Goal: Transaction & Acquisition: Purchase product/service

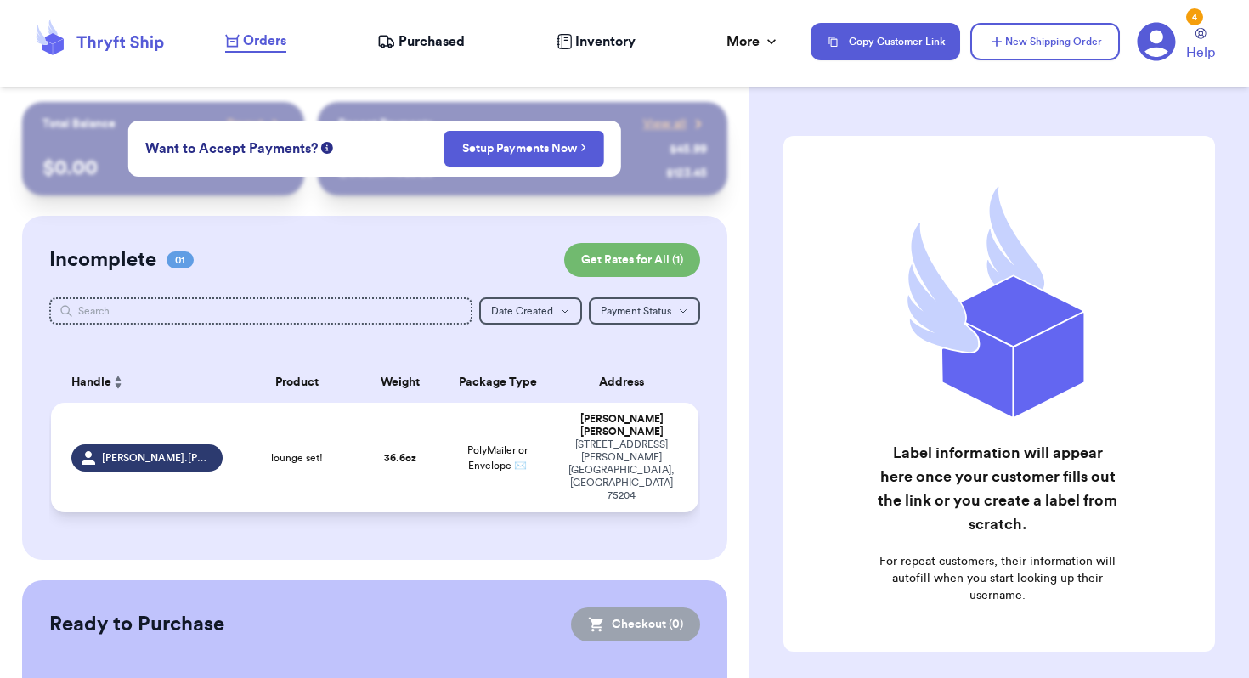
click at [228, 431] on td "[PERSON_NAME].[PERSON_NAME]" at bounding box center [141, 458] width 181 height 110
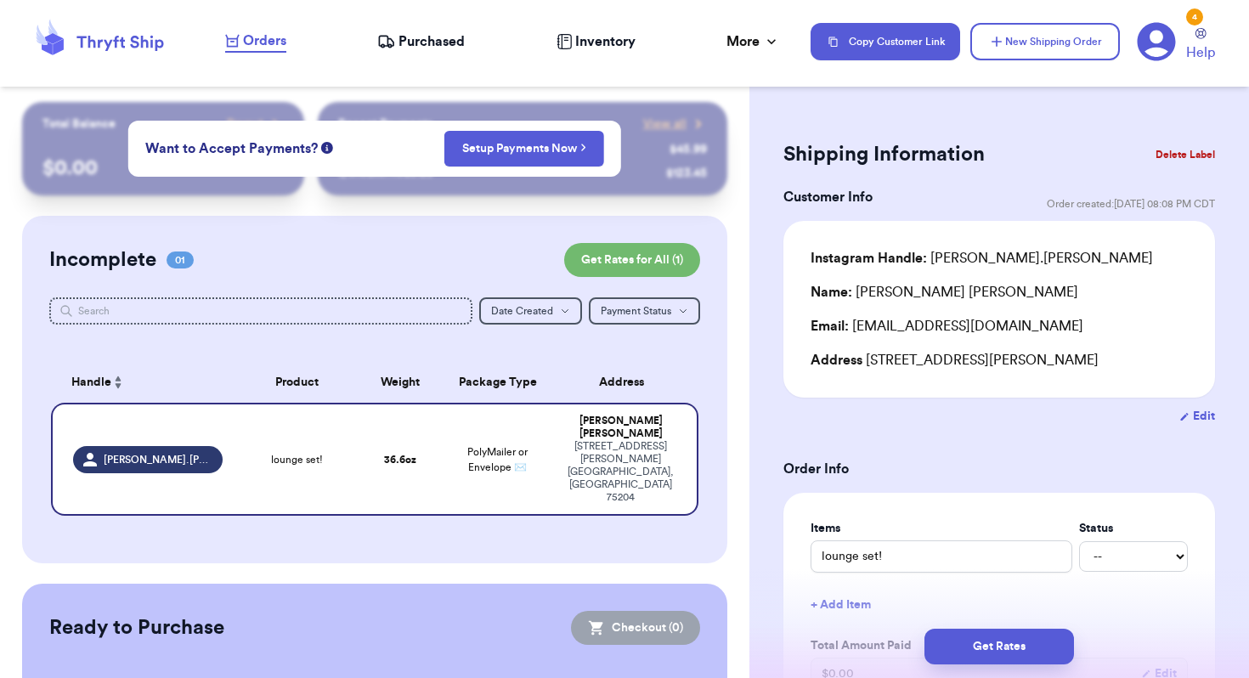
click at [1198, 155] on button "Delete Label" at bounding box center [1184, 154] width 73 height 37
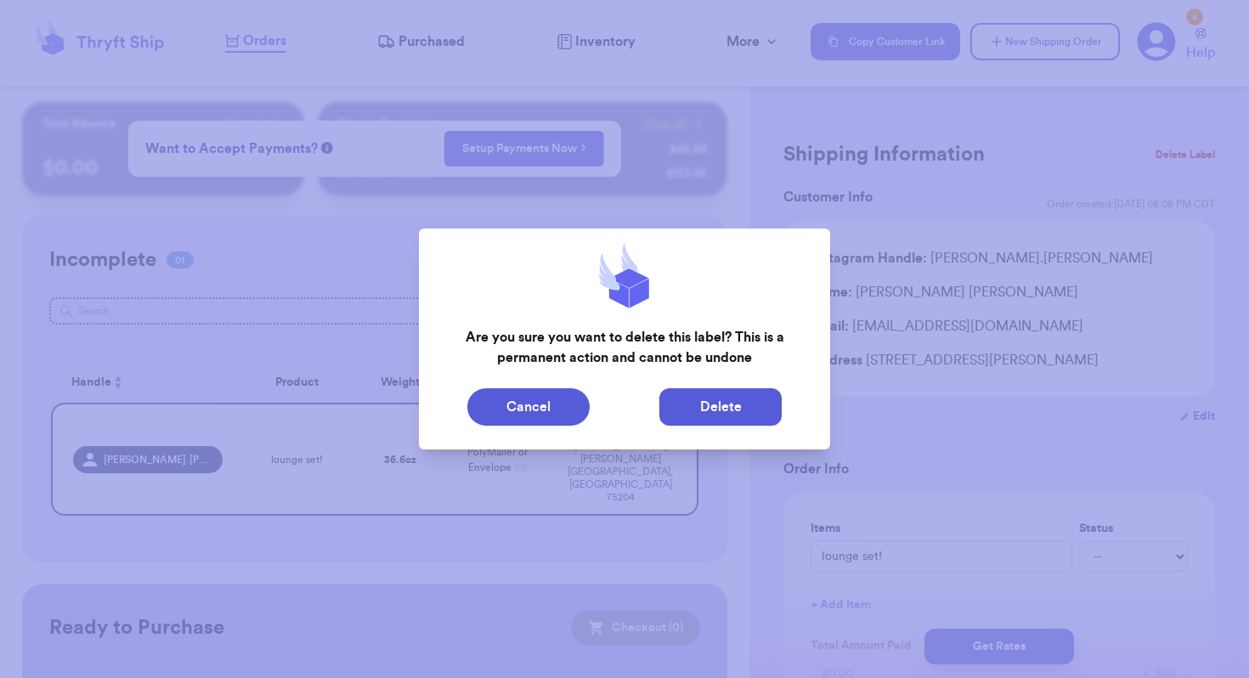
click at [692, 420] on button "Delete" at bounding box center [720, 406] width 122 height 37
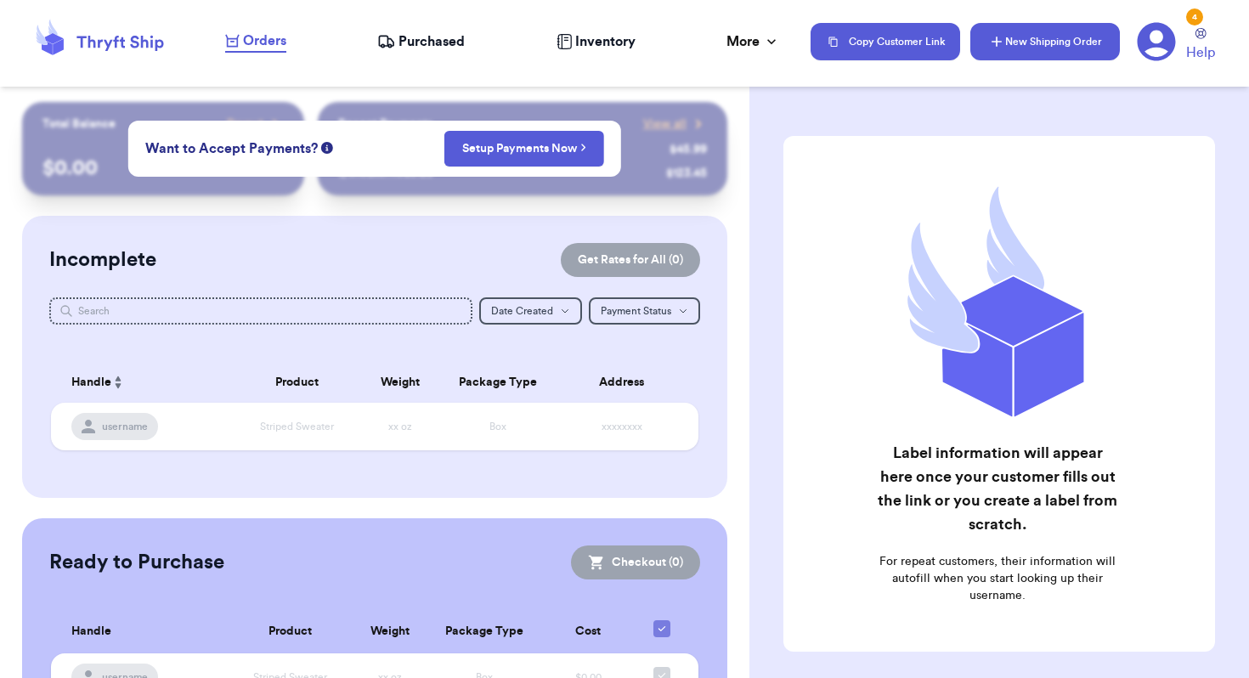
click at [1012, 31] on button "New Shipping Order" at bounding box center [1044, 41] width 149 height 37
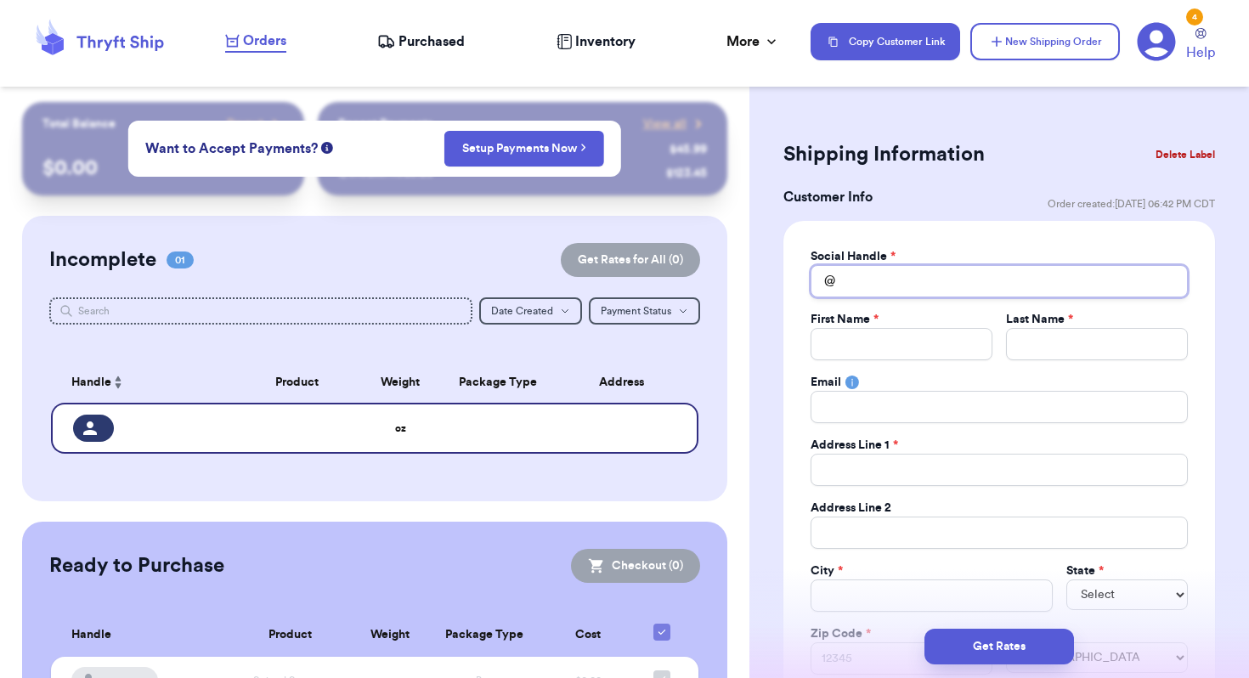
click at [858, 275] on input "Total Amount Paid" at bounding box center [998, 281] width 377 height 32
type input "a"
type input "az"
type input "aze"
type input "azeo"
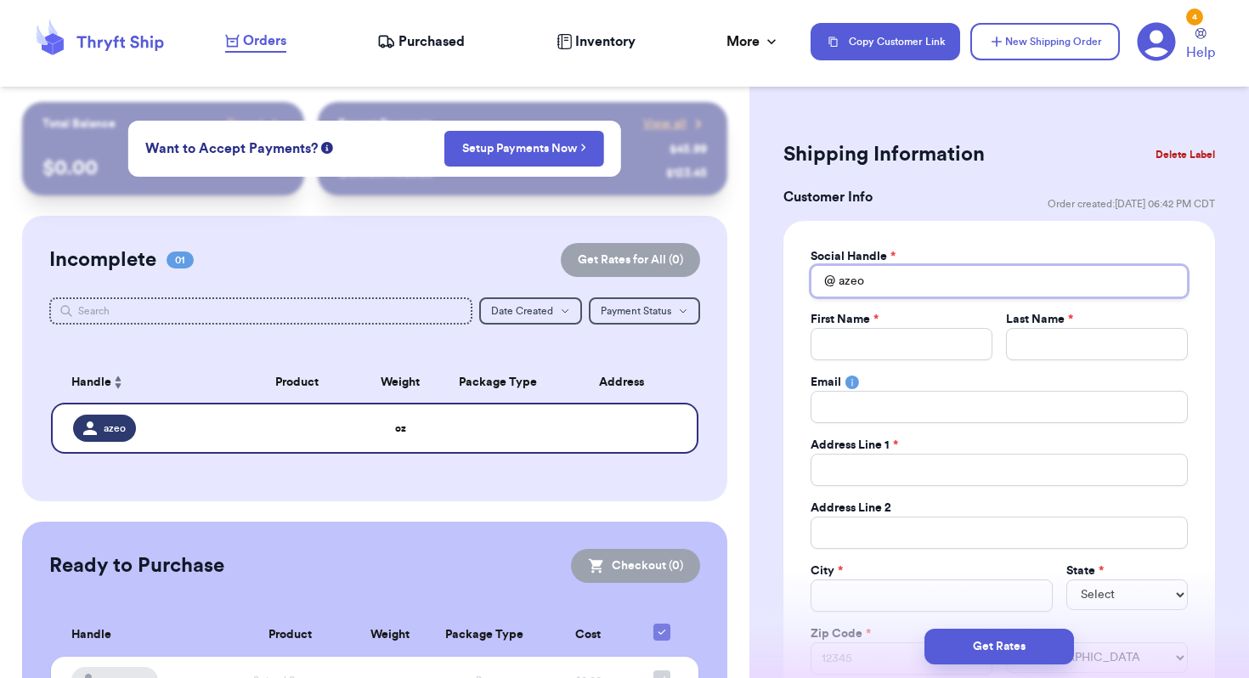
type input "azeol"
type input "azeoli"
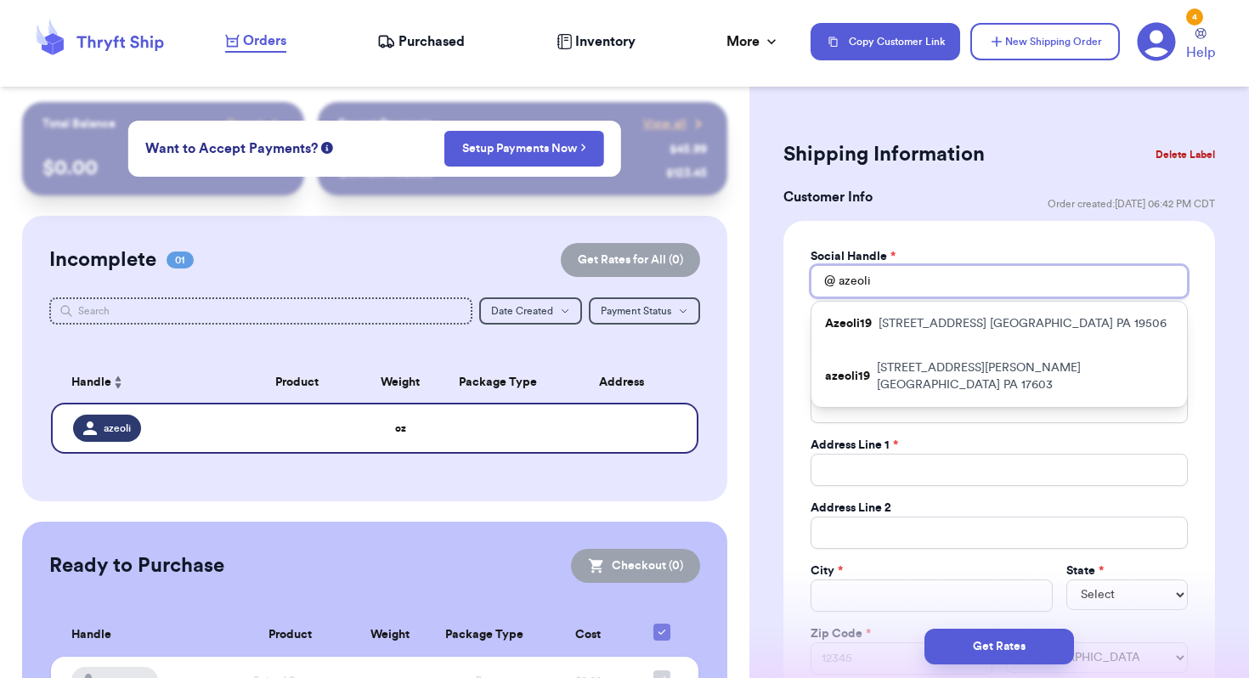
type input "azeoli1"
type input "azeoli19"
type input "T"
type input "Tr"
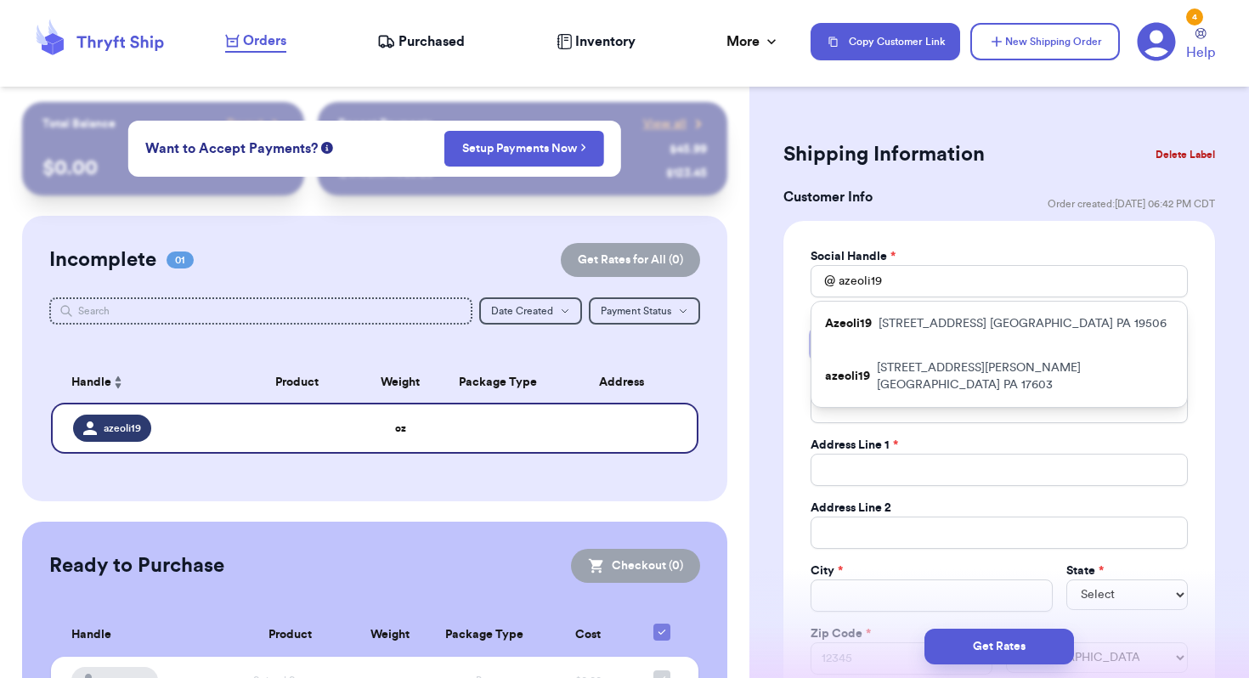
type input "Tri"
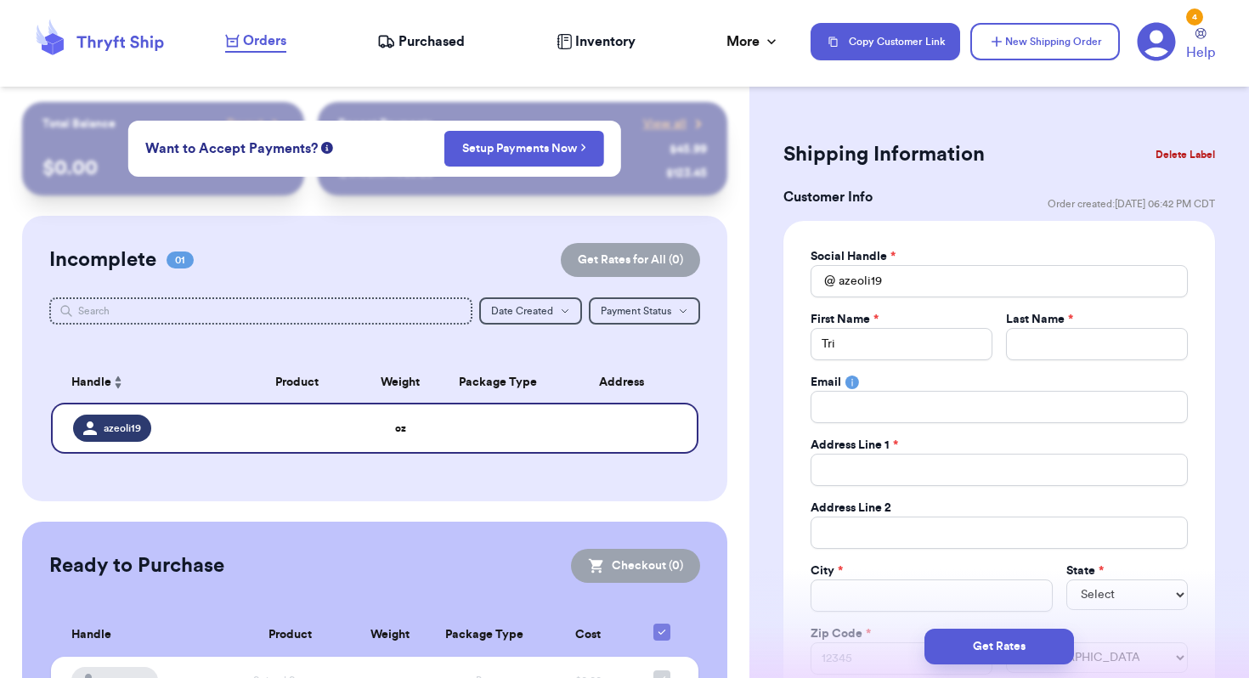
click at [862, 347] on input "Tri" at bounding box center [901, 344] width 182 height 32
type input "Tris"
type input "[PERSON_NAME]"
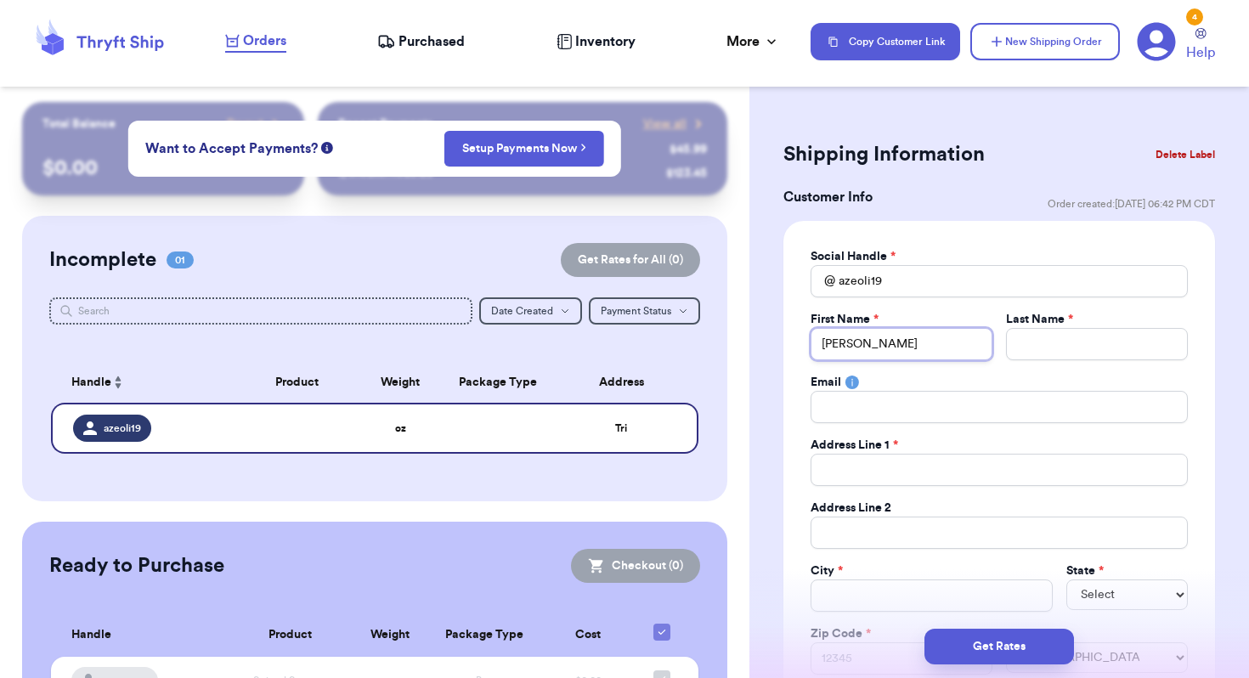
type input "[PERSON_NAME]"
drag, startPoint x: 901, startPoint y: 267, endPoint x: 838, endPoint y: 267, distance: 62.9
click at [838, 267] on input "azeoli19" at bounding box center [998, 281] width 377 height 32
drag, startPoint x: 866, startPoint y: 283, endPoint x: 765, endPoint y: 283, distance: 100.2
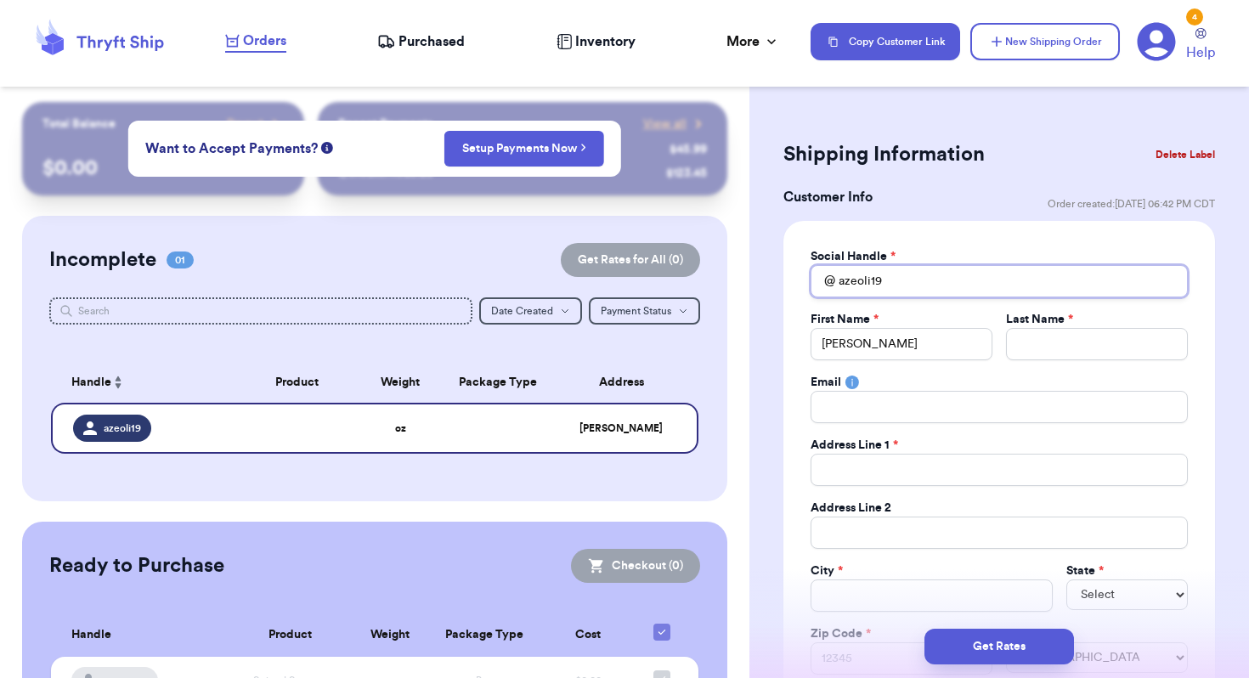
type input "z"
type input "zz"
type input "zzz"
click at [1073, 367] on div "Social Handle * @ zzz First Name * [PERSON_NAME] Last Name * Email Address Line…" at bounding box center [998, 461] width 377 height 426
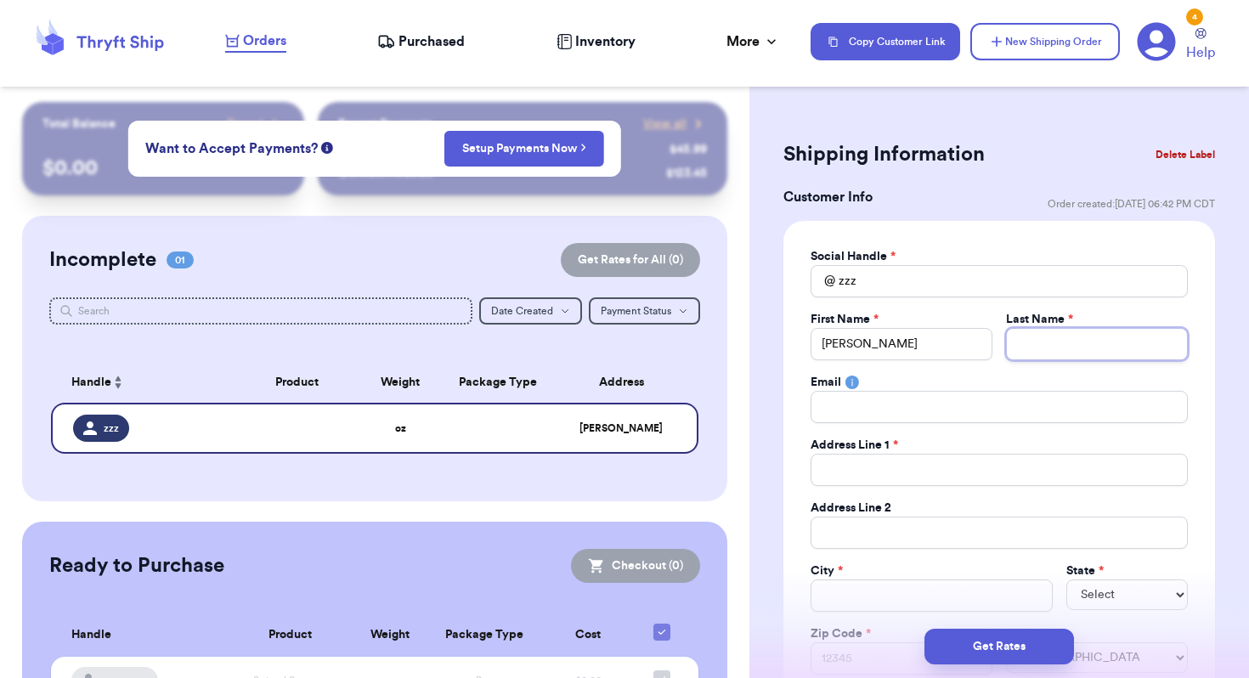
click at [1074, 355] on input "Total Amount Paid" at bounding box center [1097, 344] width 182 height 32
type input "D"
type input "Do"
type input "Dot"
type input "[PERSON_NAME]"
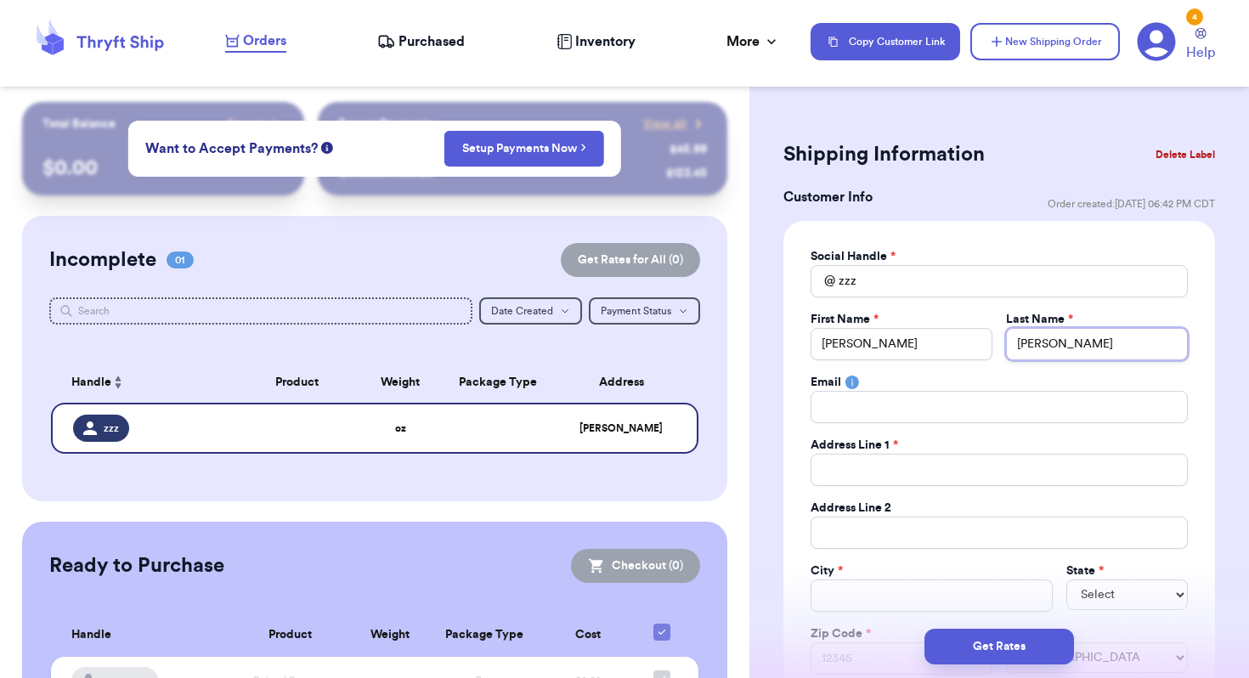
type input "[PERSON_NAME]"
type input "1"
type input "10"
type input "107"
type input "1073"
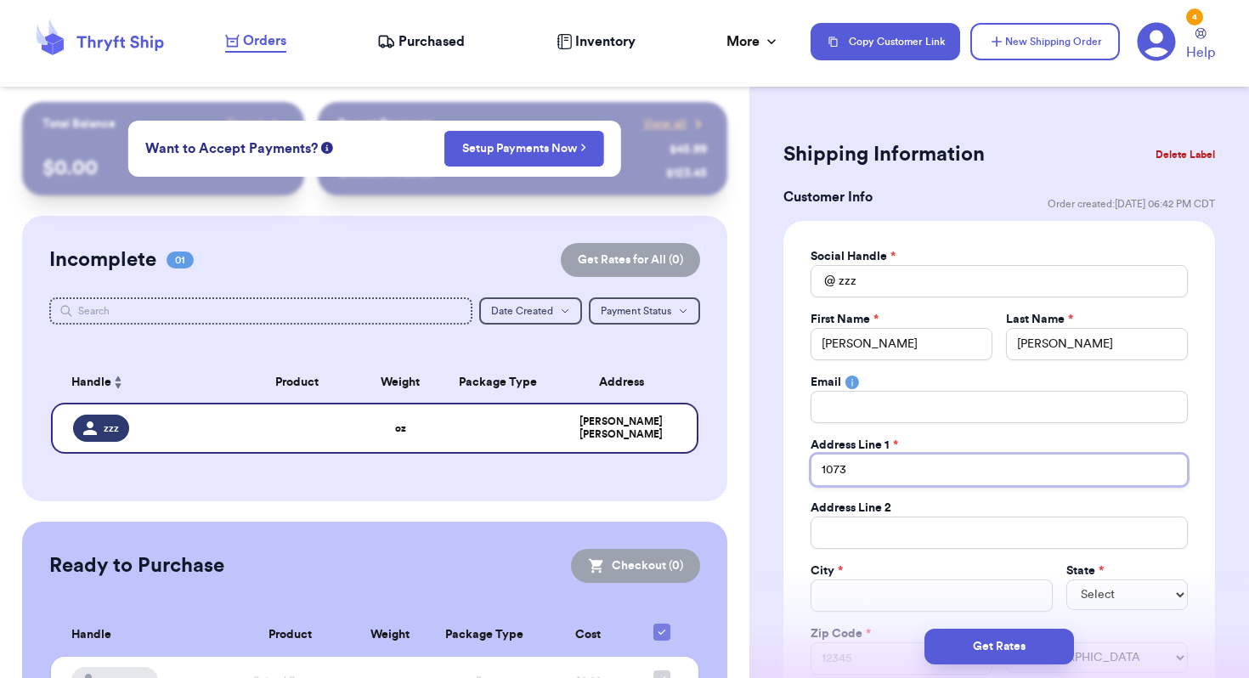
type input "1073"
type input "1073 H"
type input "1073 Hi"
type input "1073 Hit"
type input "1073 [PERSON_NAME]"
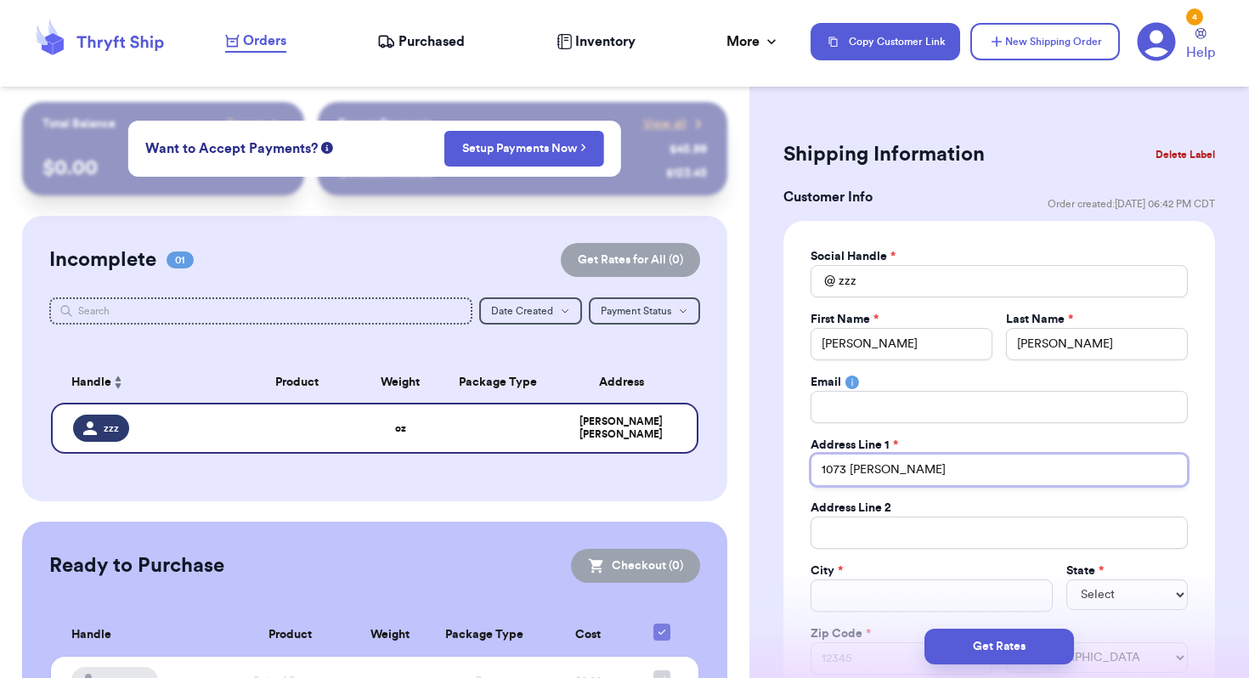
type input "1073 [PERSON_NAME]"
type input "1073 [PERSON_NAME] L"
type input "1073 [PERSON_NAME] La"
type input "1073 [PERSON_NAME]"
type input "[GEOGRAPHIC_DATA][PERSON_NAME]"
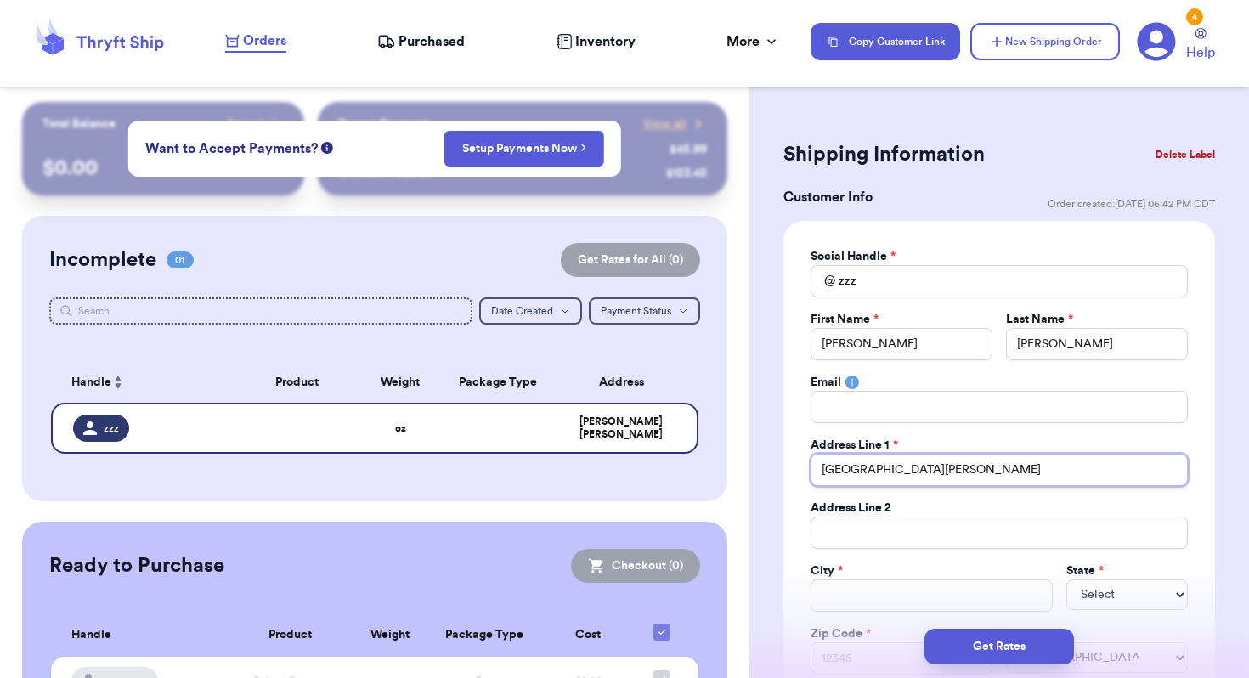
type input "[GEOGRAPHIC_DATA][PERSON_NAME]"
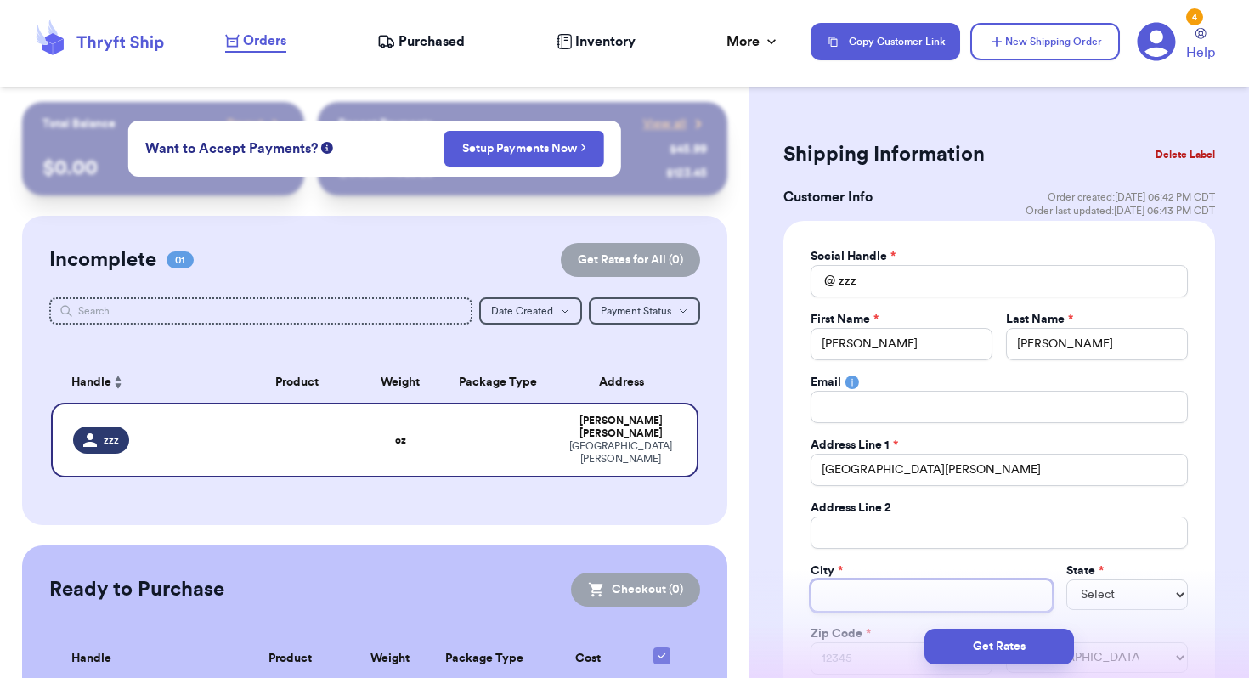
type input "G"
type input "Go"
type input "Goo"
type input "Good"
type input "Goodl"
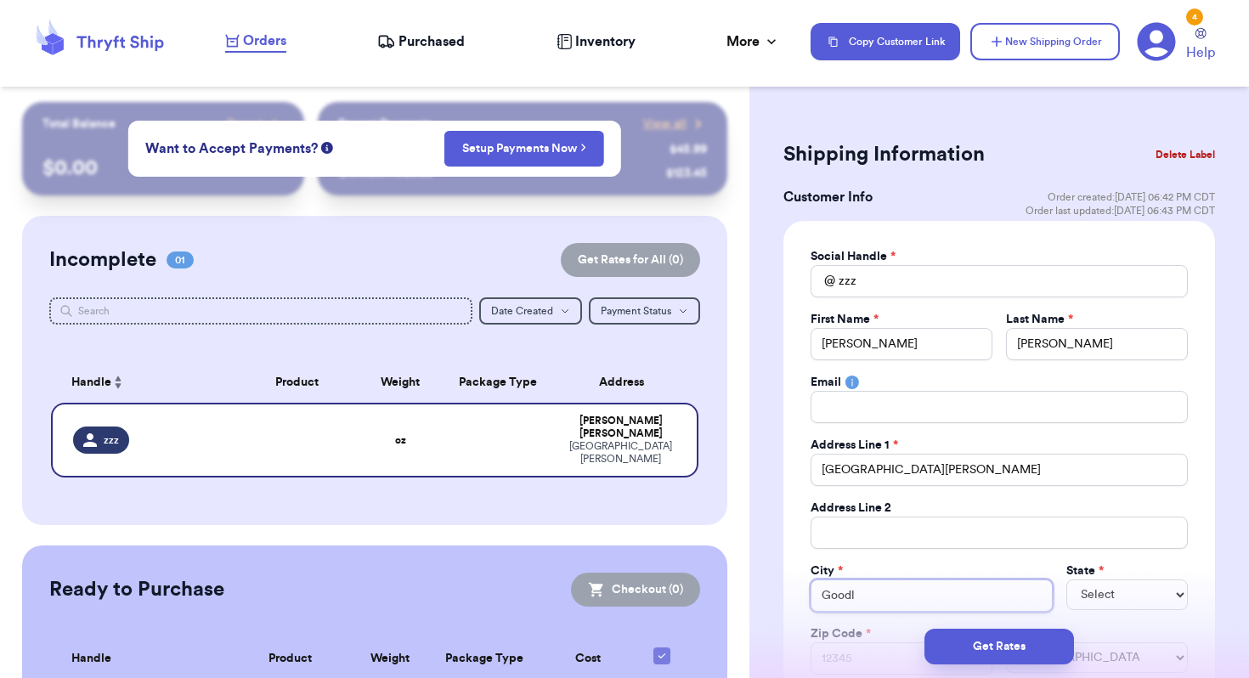
type input "Goodle"
type input "[PERSON_NAME]"
type input "Goodletts"
type input "Goodlettsv"
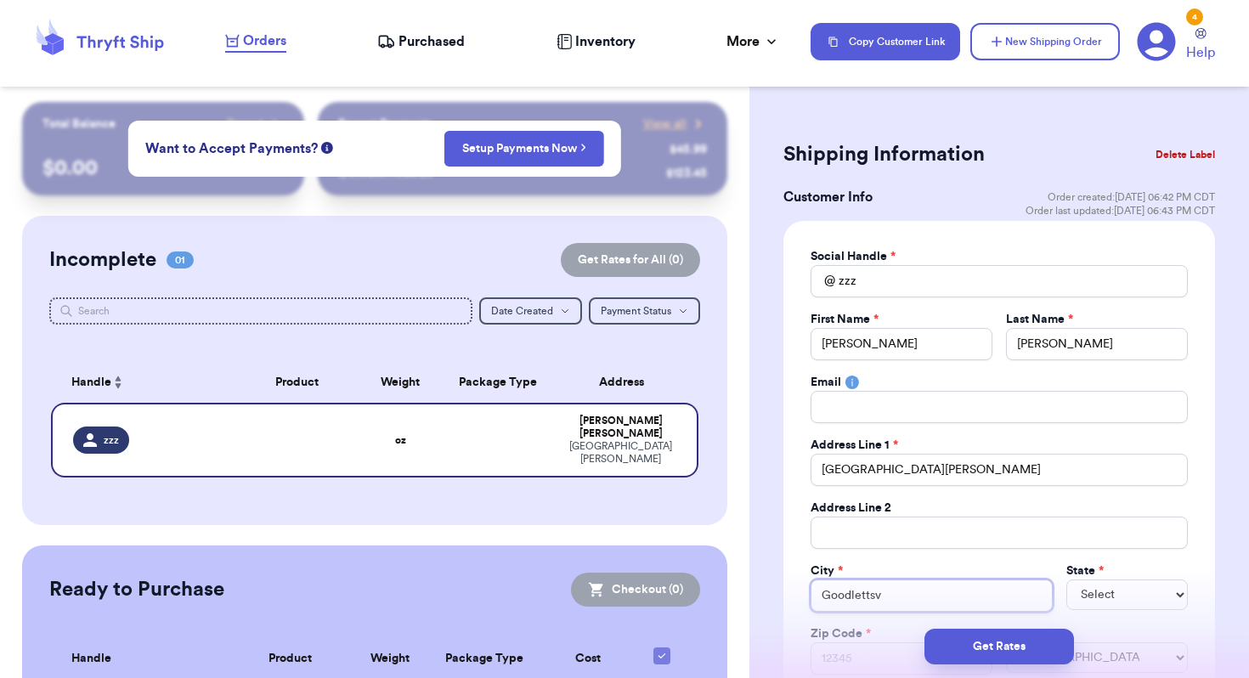
type input "Goodlettsvi"
type input "Goodlettsvil"
type input "Goodlettsvill"
type input "[GEOGRAPHIC_DATA]"
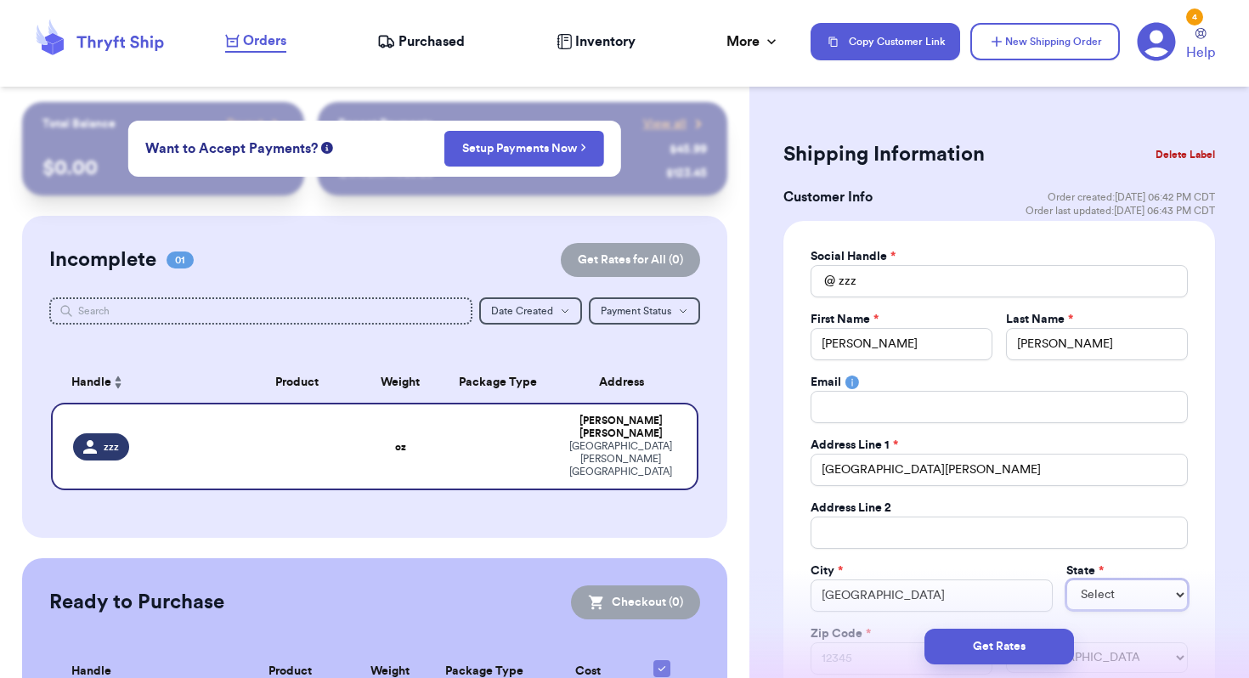
select select "TN"
type input "3"
type input "37"
type input "370"
type input "3707"
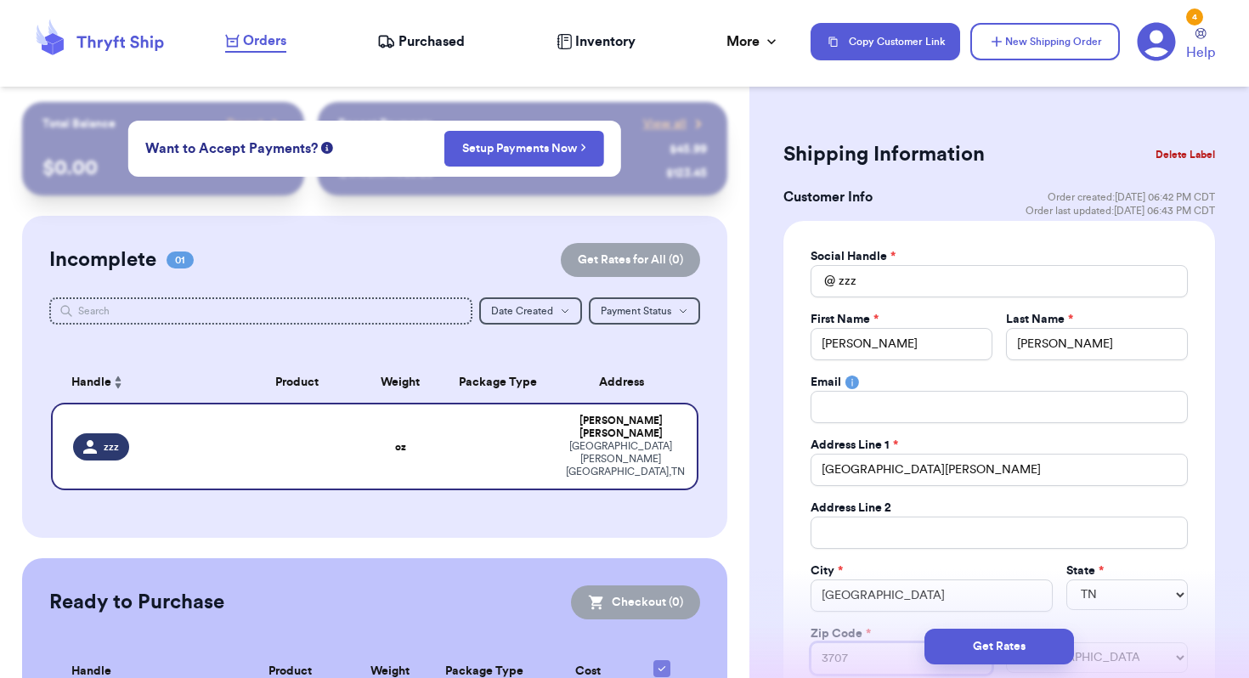
type input "37072"
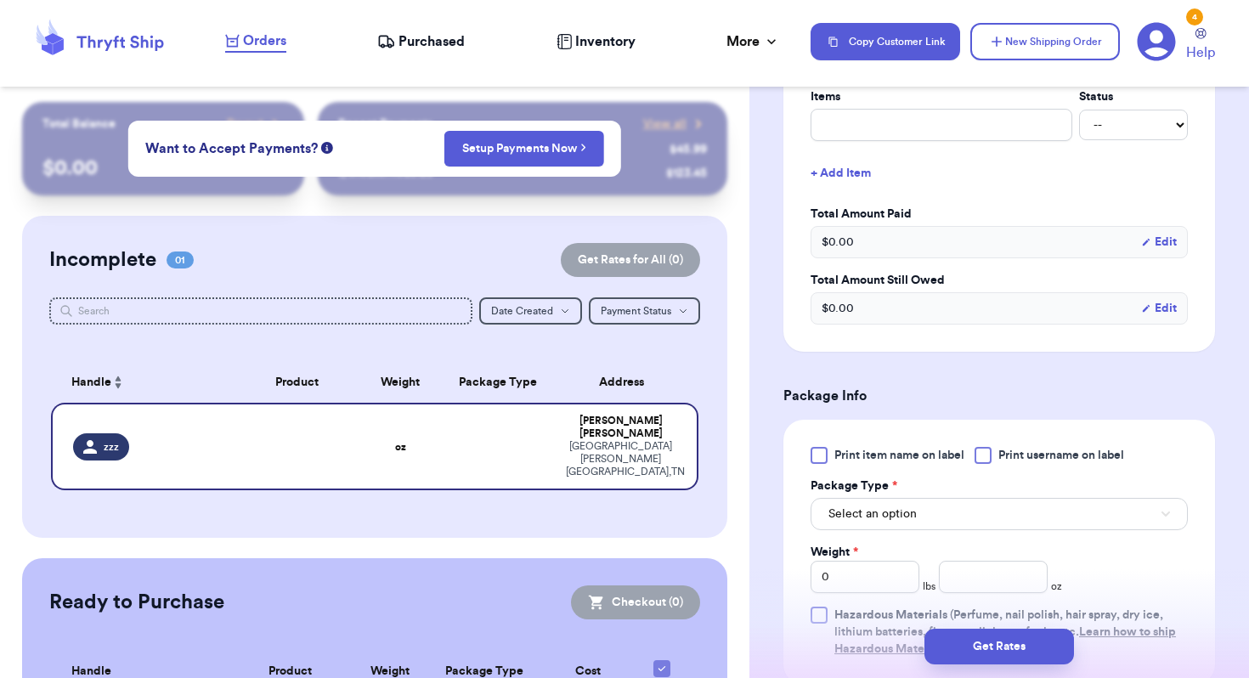
scroll to position [860, 0]
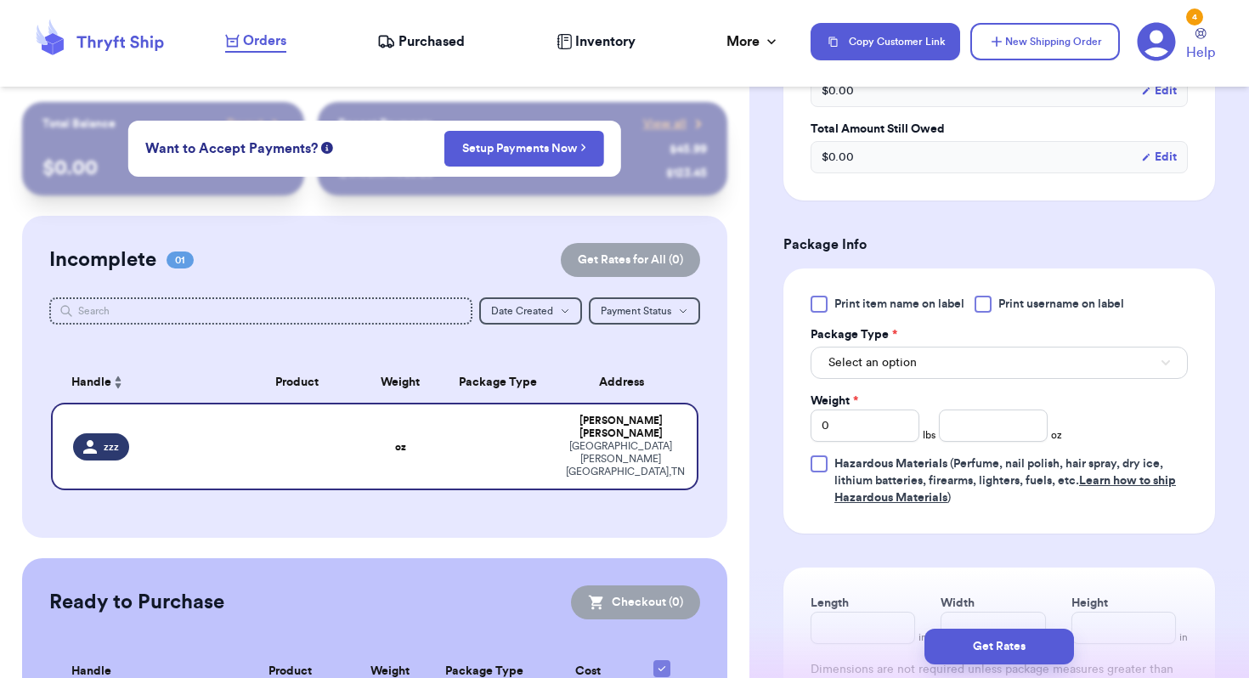
type input "37072"
click at [925, 364] on button "Select an option" at bounding box center [998, 363] width 377 height 32
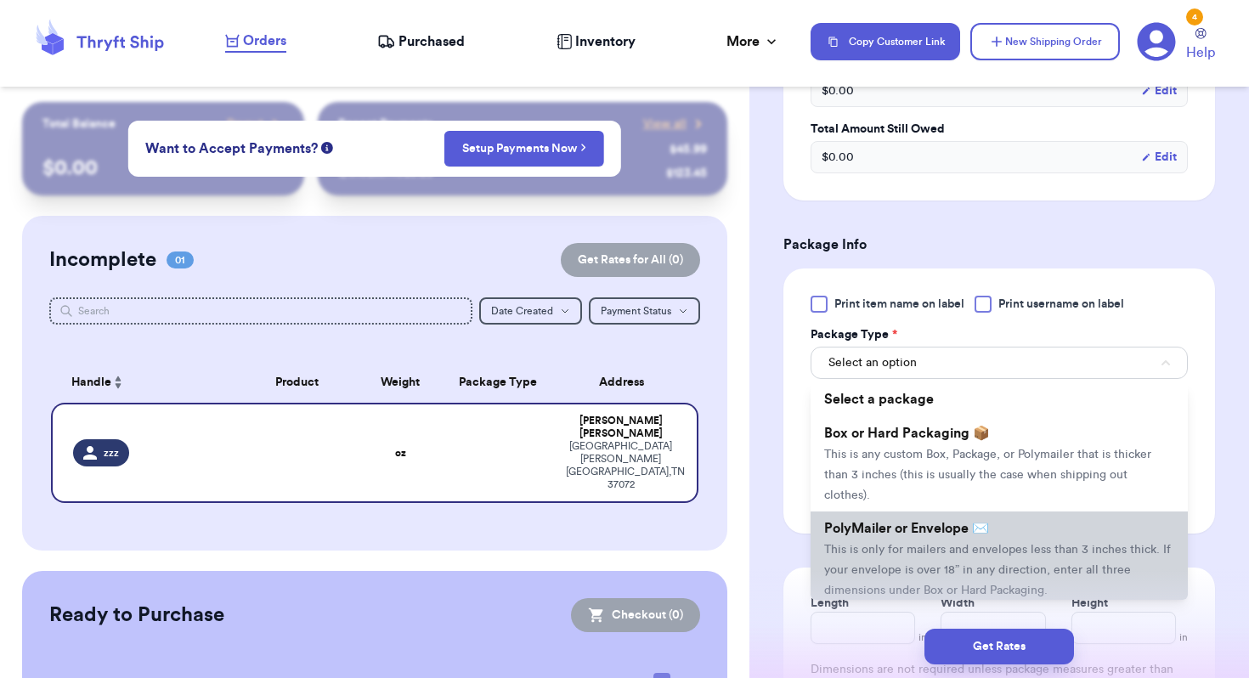
click at [906, 522] on span "PolyMailer or Envelope ✉️" at bounding box center [906, 529] width 165 height 14
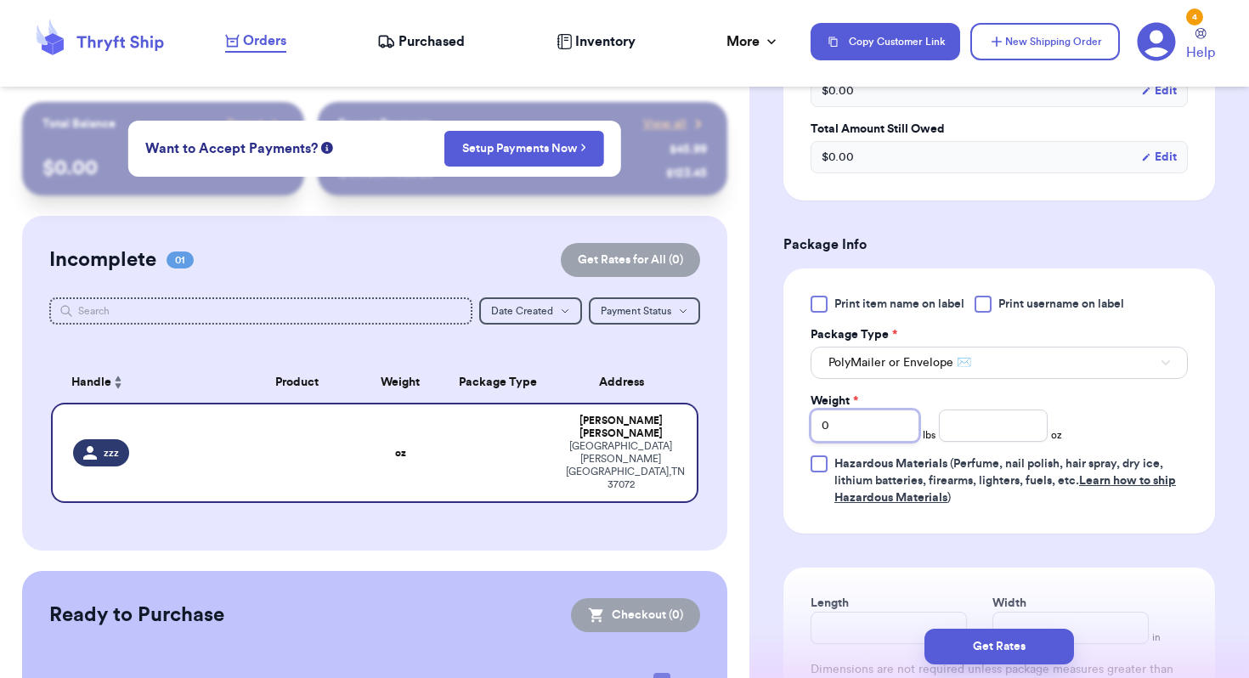
click at [890, 429] on input "0" at bounding box center [864, 425] width 109 height 32
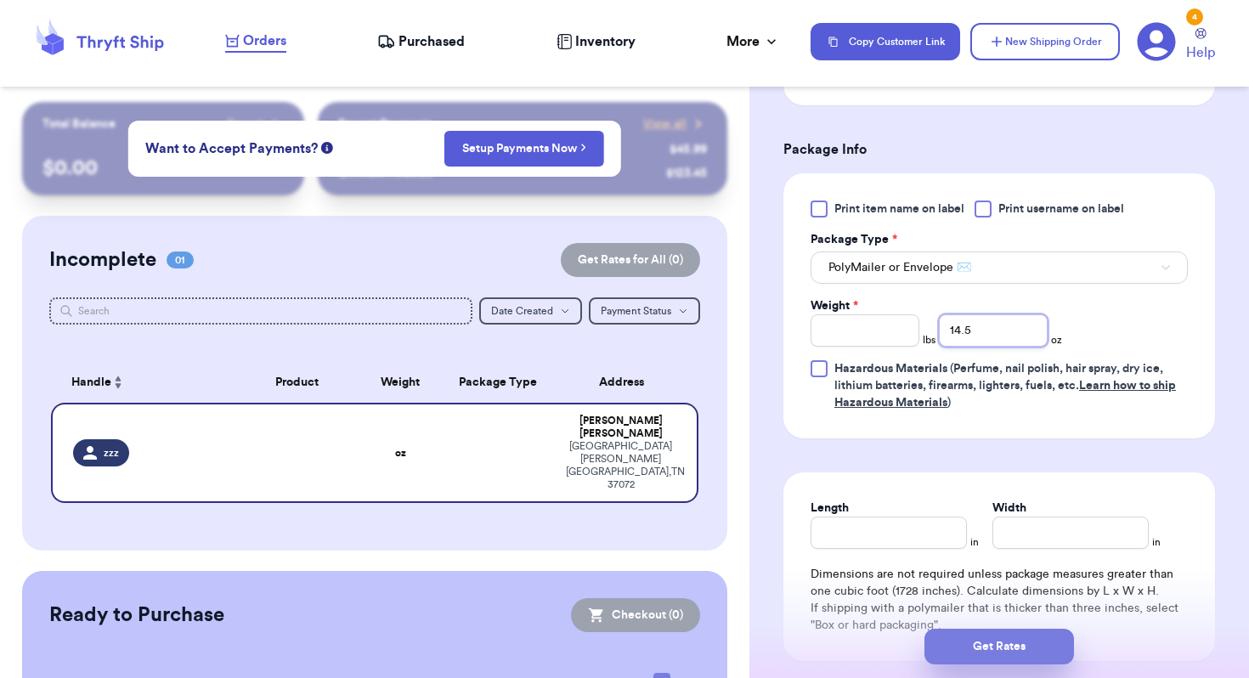
type input "14.5"
click at [1001, 646] on button "Get Rates" at bounding box center [998, 647] width 149 height 36
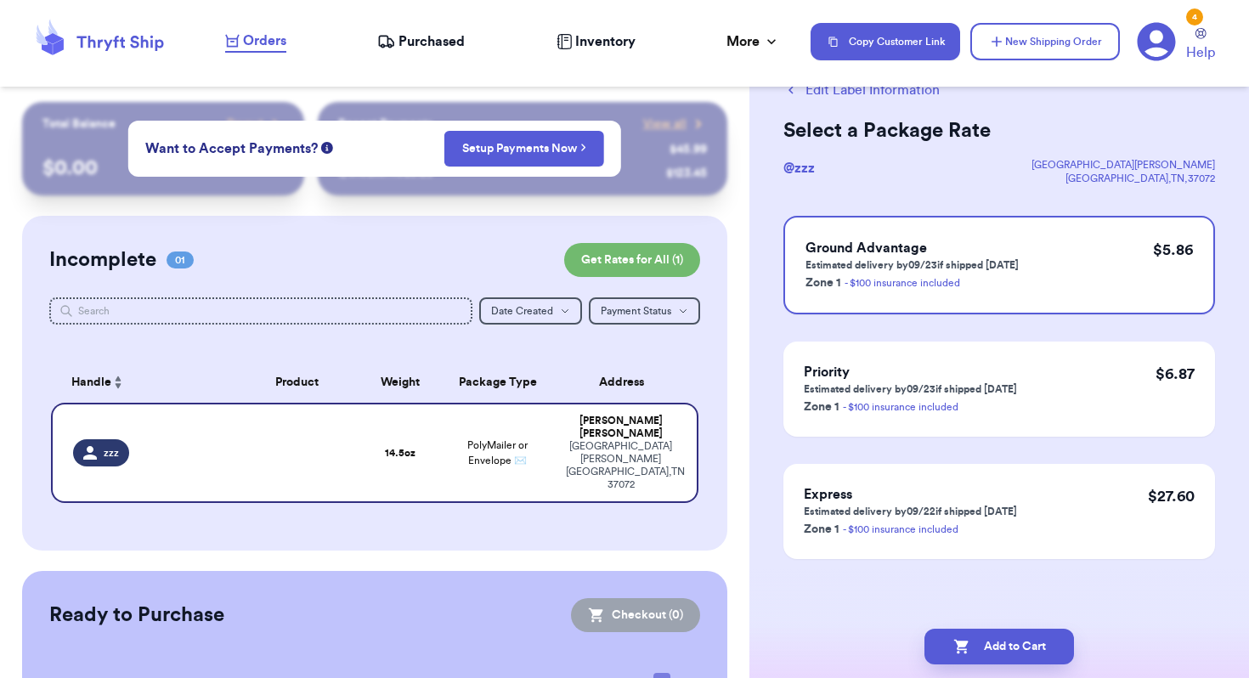
scroll to position [0, 0]
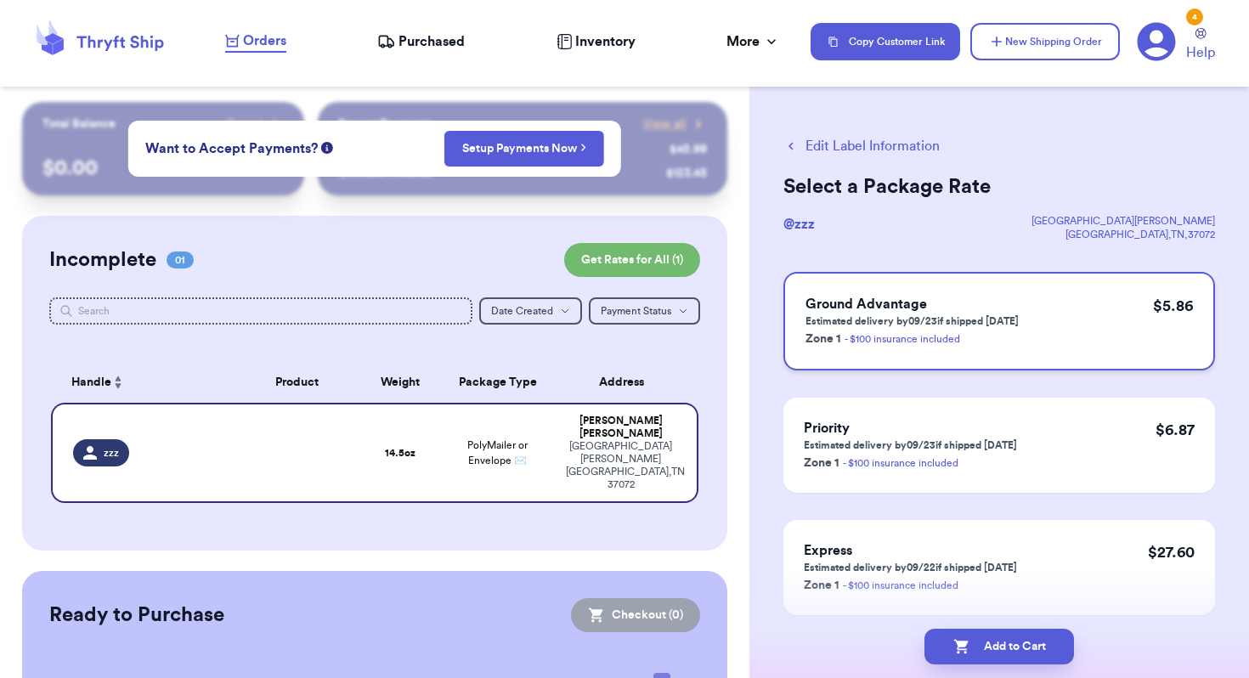
click at [1069, 330] on div "Ground Advantage Estimated delivery by 09/23 if shipped [DATE] Zone 1 - $100 in…" at bounding box center [998, 321] width 431 height 99
click at [1045, 650] on button "Add to Cart" at bounding box center [998, 647] width 149 height 36
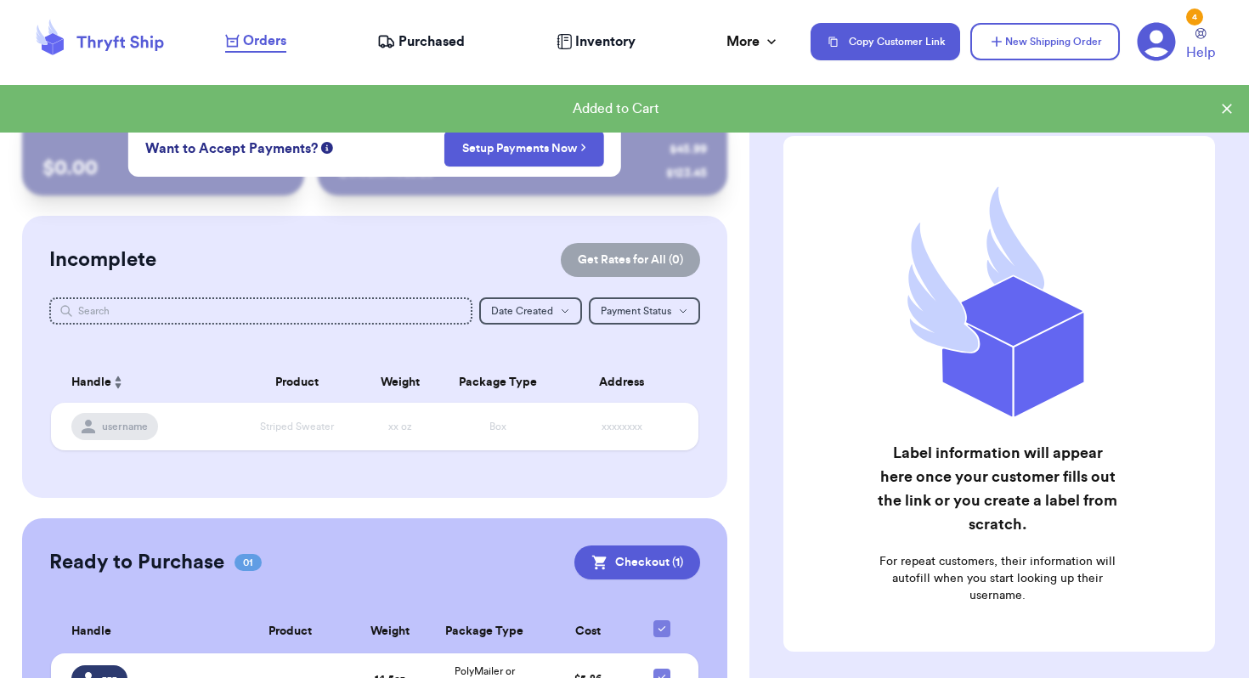
scroll to position [93, 0]
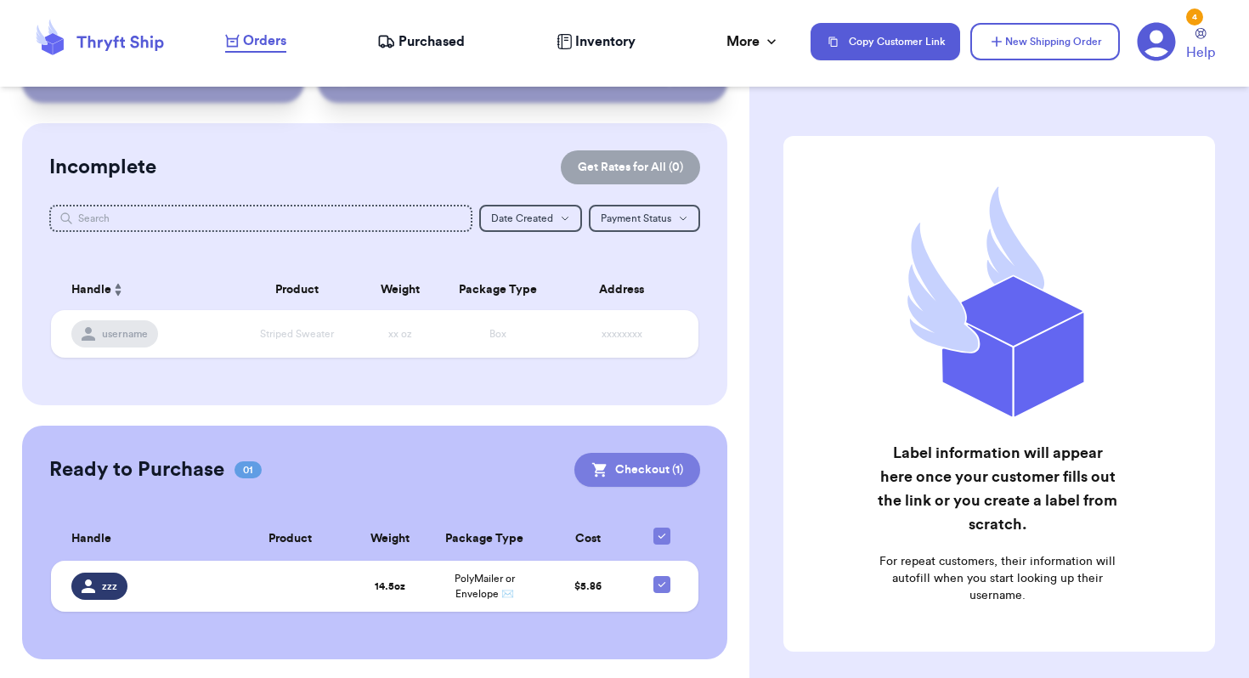
click at [619, 472] on button "Checkout ( 1 )" at bounding box center [637, 470] width 126 height 34
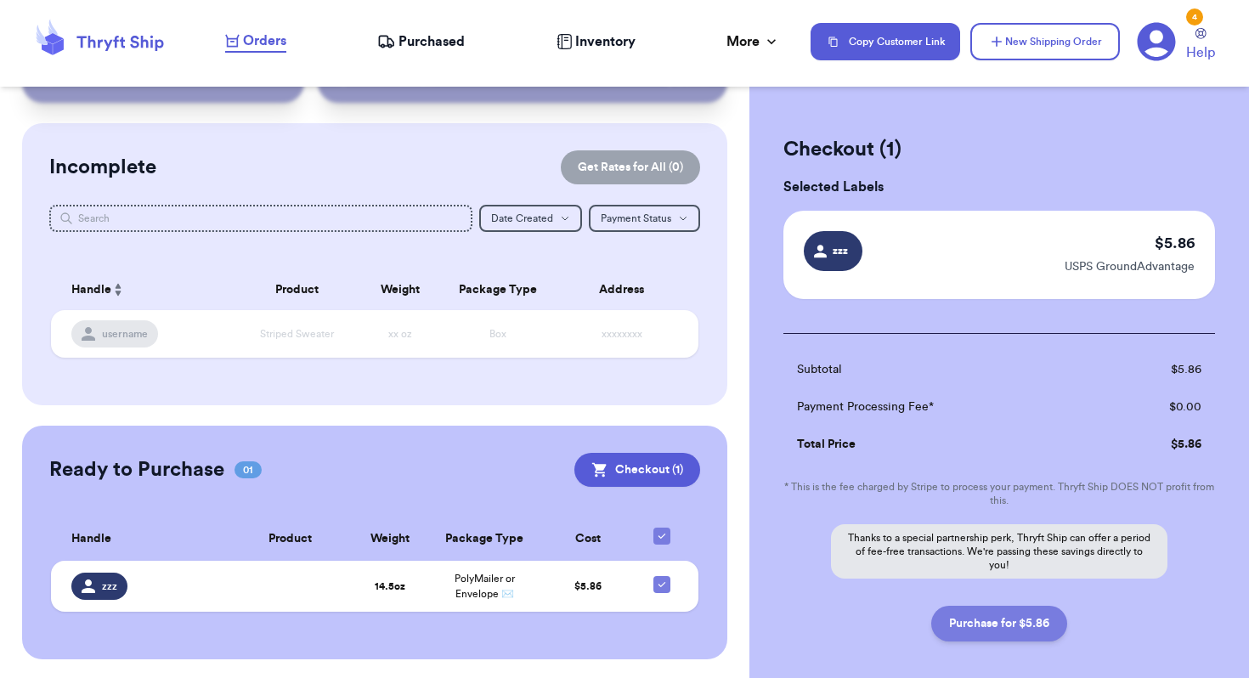
click at [1024, 625] on button "Purchase for $5.86" at bounding box center [999, 624] width 136 height 36
checkbox input "false"
checkbox input "true"
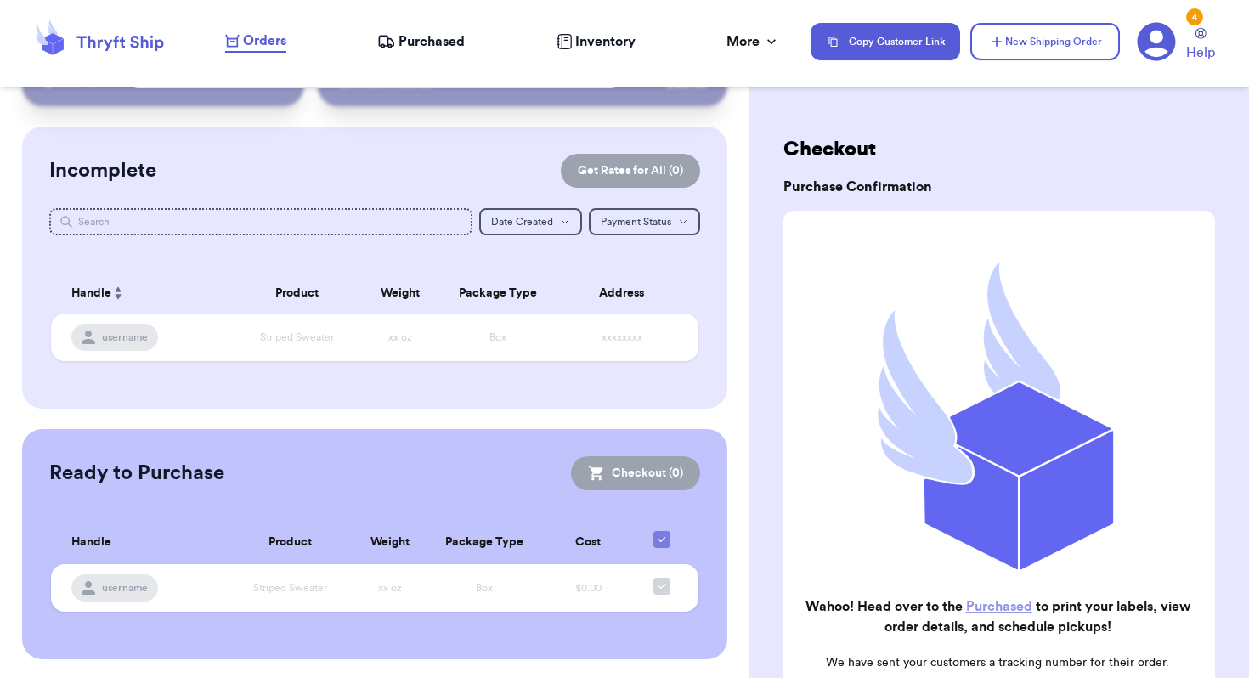
scroll to position [0, 0]
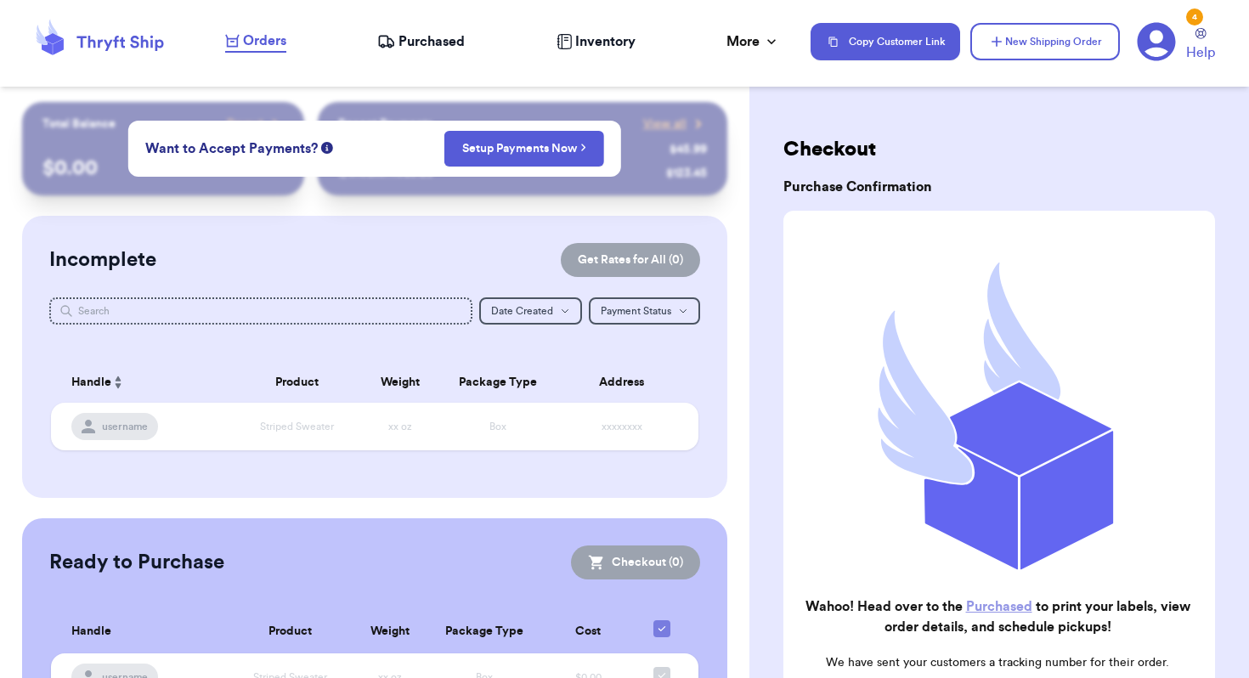
click at [426, 48] on span "Purchased" at bounding box center [431, 41] width 66 height 20
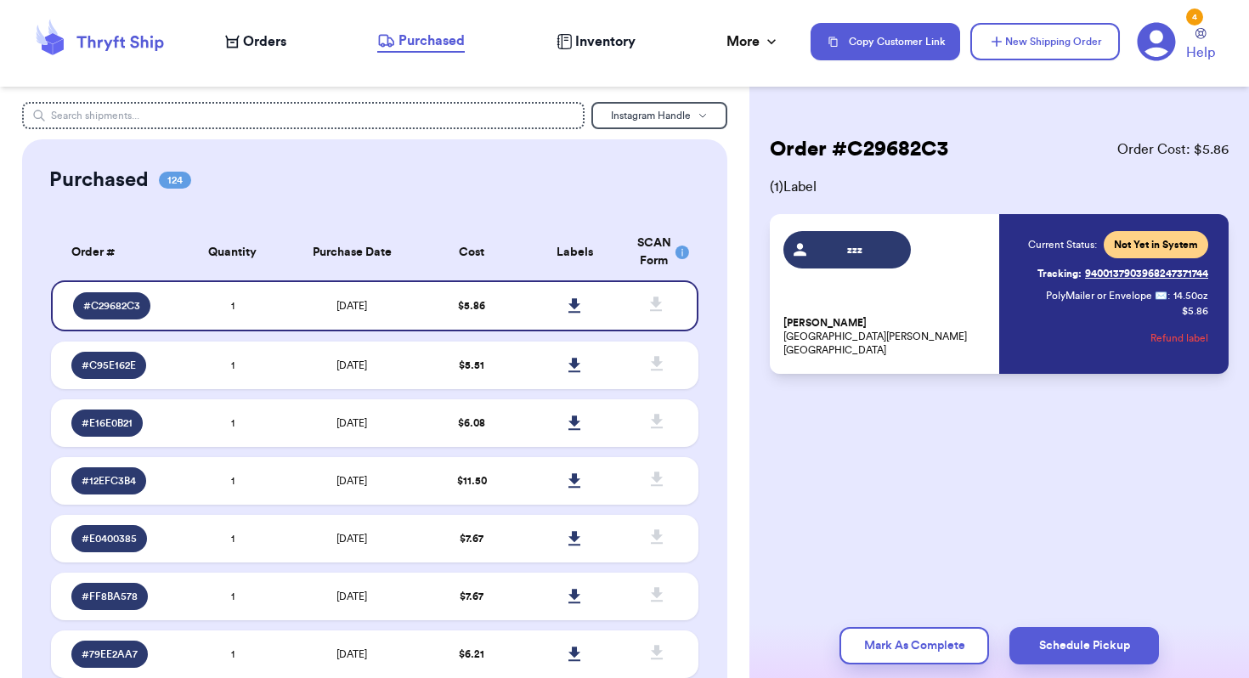
drag, startPoint x: 947, startPoint y: 321, endPoint x: 938, endPoint y: 312, distance: 13.2
click at [938, 312] on div "zzz [PERSON_NAME] [STREET_ADDRESS][PERSON_NAME]" at bounding box center [886, 294] width 206 height 126
click at [574, 302] on icon at bounding box center [574, 305] width 12 height 14
